Goal: Find specific page/section: Find specific page/section

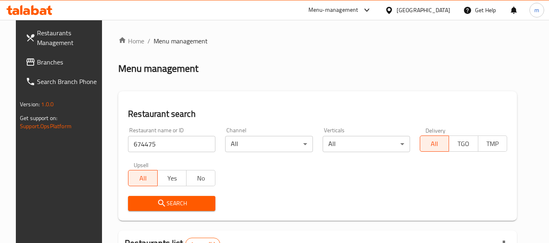
scroll to position [112, 0]
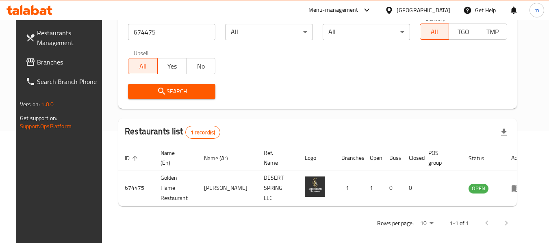
click at [392, 11] on icon at bounding box center [389, 10] width 6 height 7
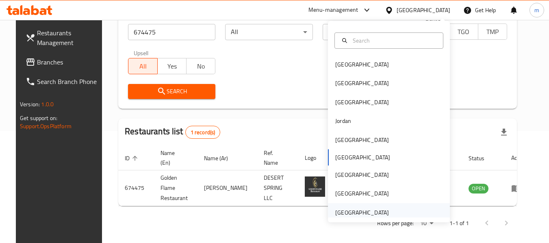
click at [358, 213] on div "[GEOGRAPHIC_DATA]" at bounding box center [362, 212] width 54 height 9
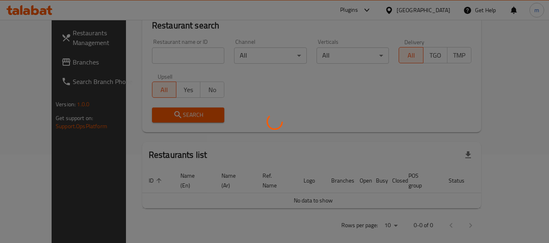
scroll to position [112, 0]
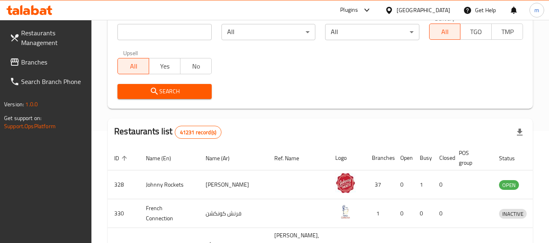
click at [43, 62] on span "Branches" at bounding box center [53, 62] width 64 height 10
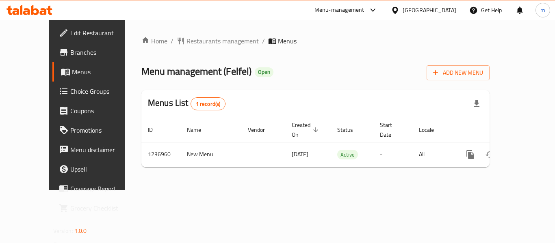
click at [194, 43] on span "Restaurants management" at bounding box center [223, 41] width 72 height 10
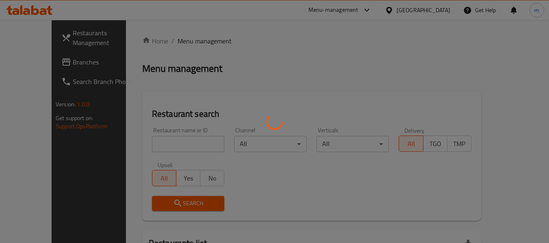
drag, startPoint x: 165, startPoint y: 140, endPoint x: 162, endPoint y: 144, distance: 4.6
click at [163, 143] on div at bounding box center [274, 121] width 549 height 243
click at [161, 144] on div at bounding box center [274, 121] width 549 height 243
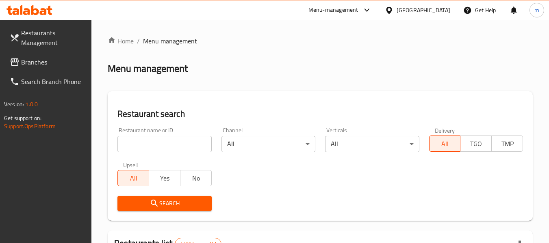
click at [161, 144] on input "search" at bounding box center [164, 144] width 94 height 16
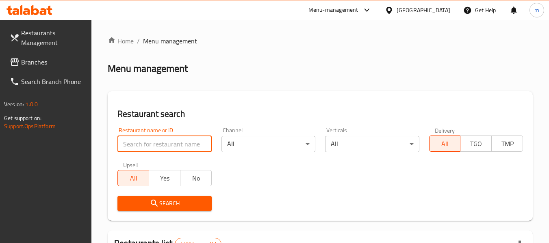
click at [161, 144] on input "search" at bounding box center [164, 144] width 94 height 16
paste input "679218"
type input "679218"
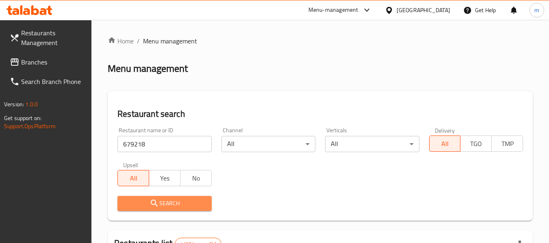
click at [159, 200] on icon "submit" at bounding box center [155, 204] width 10 height 10
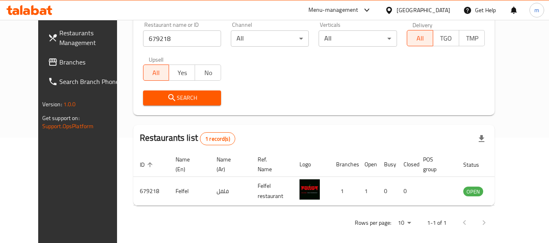
scroll to position [112, 0]
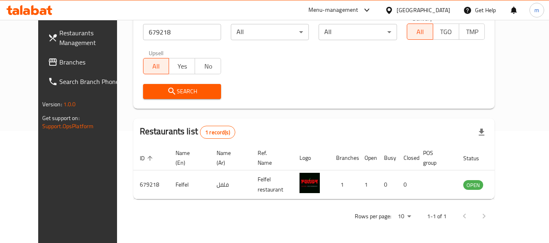
click at [73, 176] on div "Restaurants Management Branches Search Branch Phone Version: 1.0.0 Get support …" at bounding box center [84, 141] width 92 height 243
click at [59, 60] on span "Branches" at bounding box center [91, 62] width 64 height 10
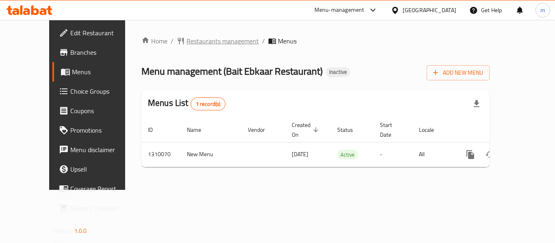
click at [187, 42] on span "Restaurants management" at bounding box center [223, 41] width 72 height 10
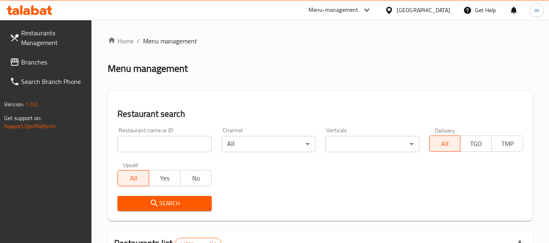
click at [145, 145] on div at bounding box center [274, 121] width 549 height 243
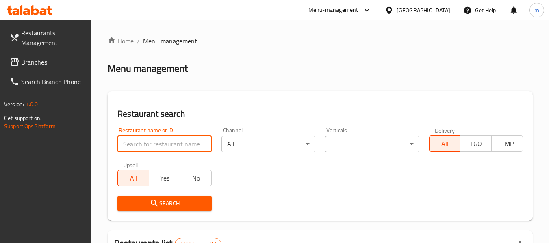
click at [145, 145] on input "search" at bounding box center [164, 144] width 94 height 16
click at [146, 145] on input "search" at bounding box center [164, 144] width 94 height 16
paste input "705230"
type input "705230"
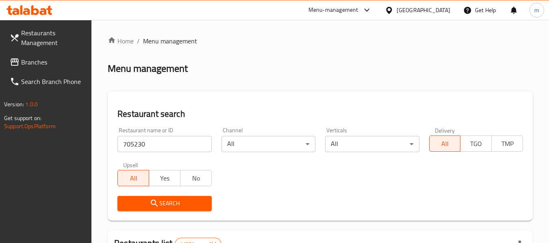
click at [163, 204] on span "Search" at bounding box center [164, 204] width 81 height 10
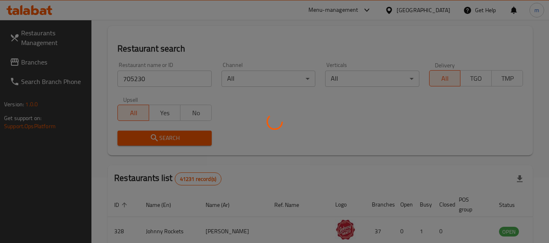
scroll to position [81, 0]
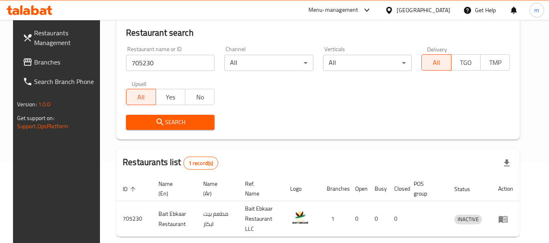
click at [59, 67] on link "Branches" at bounding box center [60, 62] width 89 height 20
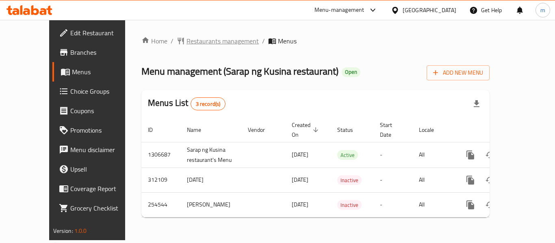
click at [187, 44] on span "Restaurants management" at bounding box center [223, 41] width 72 height 10
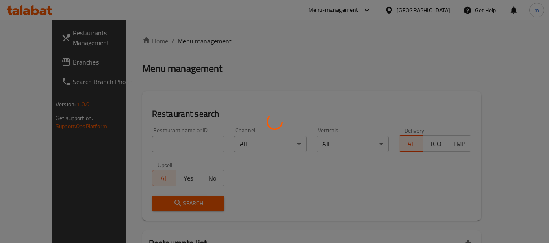
click at [141, 145] on div at bounding box center [274, 121] width 549 height 243
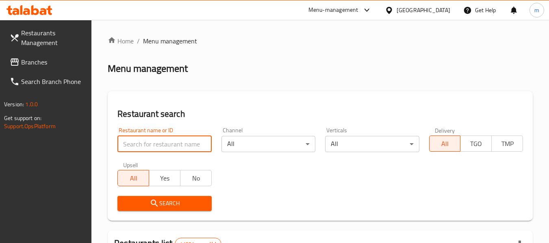
click at [141, 145] on input "search" at bounding box center [164, 144] width 94 height 16
paste input "627400"
type input "627400"
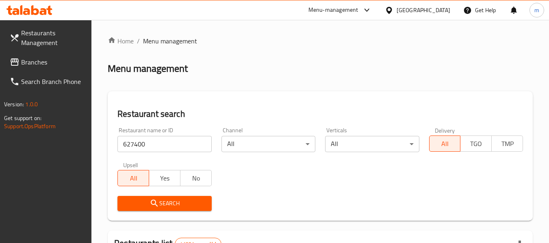
drag, startPoint x: 152, startPoint y: 201, endPoint x: 156, endPoint y: 197, distance: 4.9
click at [152, 201] on icon "submit" at bounding box center [154, 203] width 7 height 7
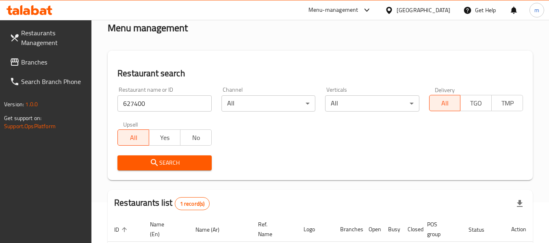
scroll to position [119, 0]
